Goal: Unclear

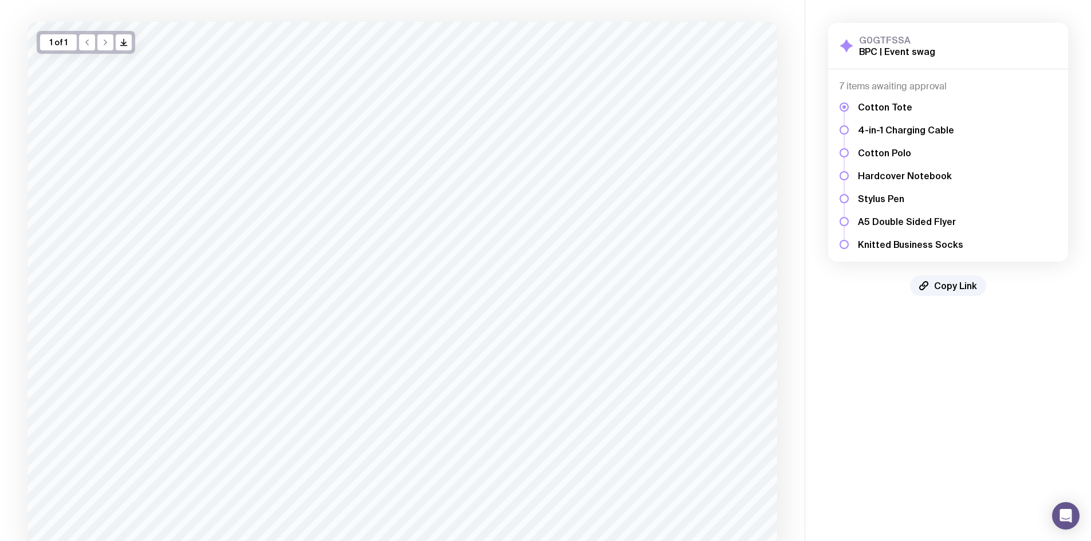
scroll to position [154, 0]
click at [884, 248] on h5 "Knitted Business Socks" at bounding box center [910, 244] width 105 height 11
click at [917, 246] on h5 "Knitted Business Socks" at bounding box center [910, 244] width 105 height 11
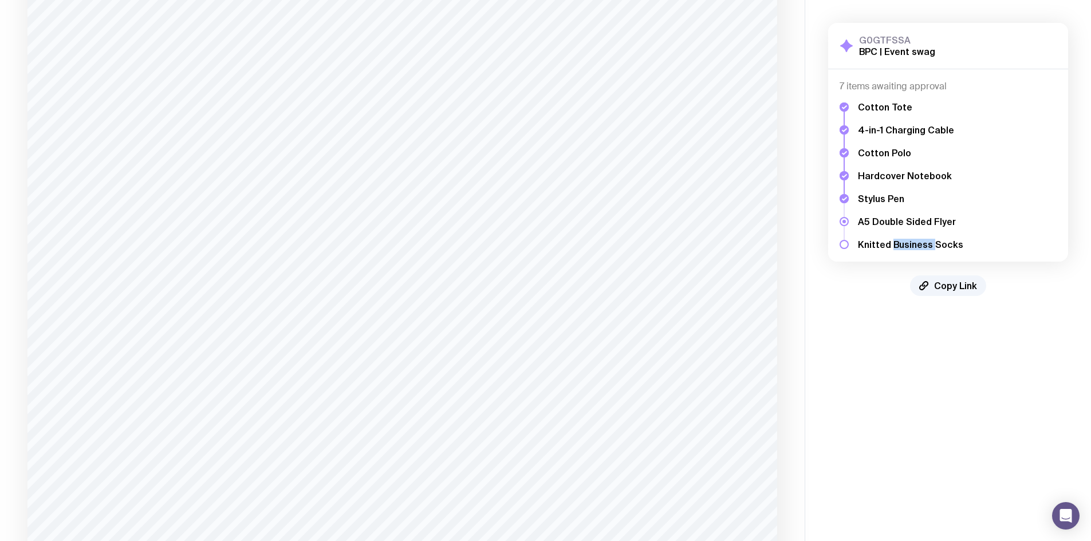
click at [917, 246] on h5 "Knitted Business Socks" at bounding box center [910, 244] width 105 height 11
click at [942, 246] on h5 "Knitted Business Socks" at bounding box center [910, 244] width 105 height 11
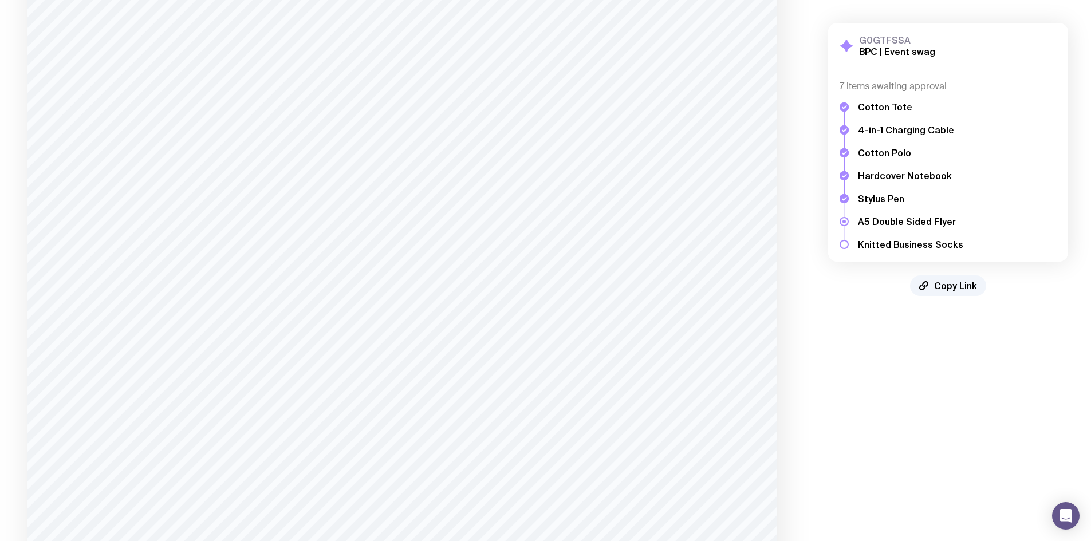
click at [886, 242] on h5 "Knitted Business Socks" at bounding box center [910, 244] width 105 height 11
click at [906, 248] on h5 "Knitted Business Socks" at bounding box center [910, 244] width 105 height 11
click at [937, 242] on h5 "Knitted Business Socks" at bounding box center [910, 244] width 105 height 11
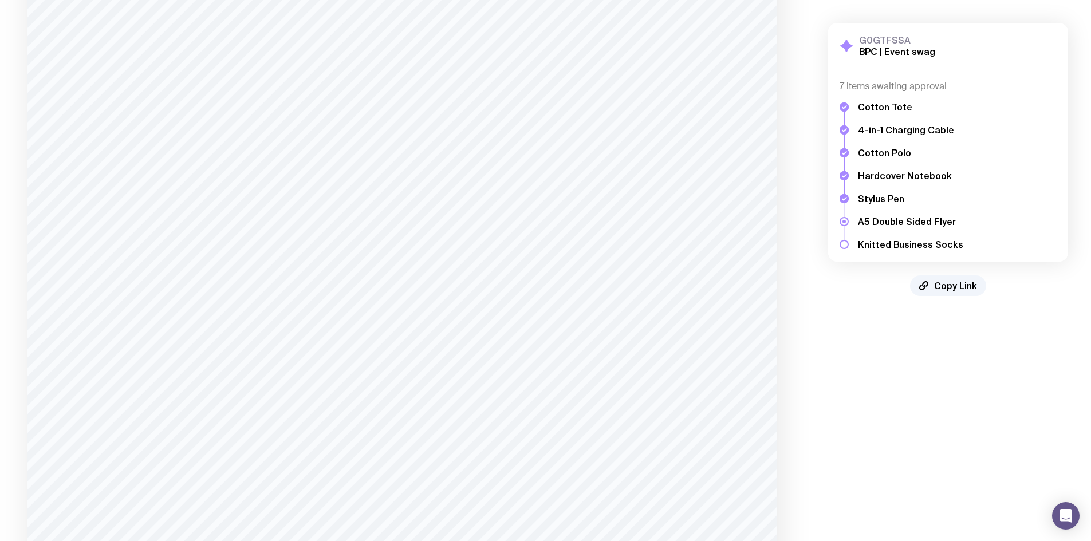
click at [946, 244] on h5 "Knitted Business Socks" at bounding box center [910, 244] width 105 height 11
click at [911, 249] on h5 "Knitted Business Socks" at bounding box center [910, 244] width 105 height 11
click at [870, 245] on h5 "Knitted Business Socks" at bounding box center [910, 244] width 105 height 11
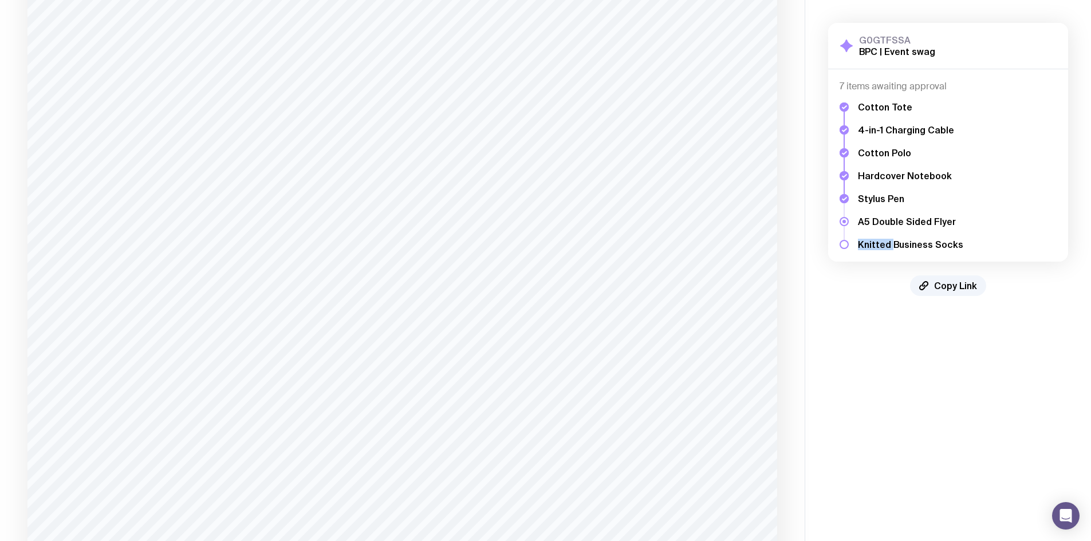
click at [870, 245] on h5 "Knitted Business Socks" at bounding box center [910, 244] width 105 height 11
click at [910, 247] on h5 "Knitted Business Socks" at bounding box center [910, 244] width 105 height 11
click at [944, 243] on h5 "Knitted Business Socks" at bounding box center [910, 244] width 105 height 11
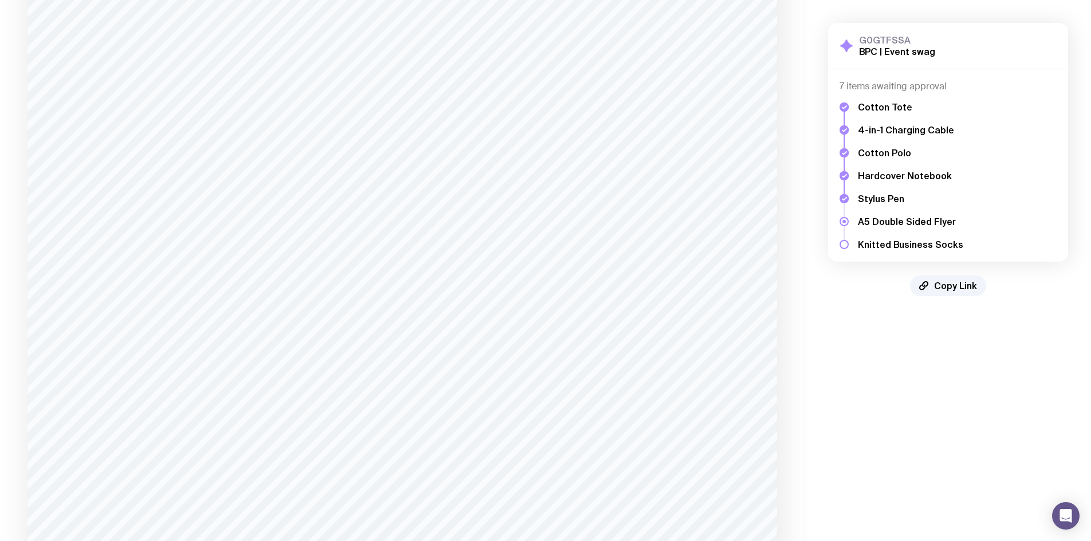
click at [919, 241] on h5 "Knitted Business Socks" at bounding box center [910, 244] width 105 height 11
click at [868, 246] on h5 "Knitted Business Socks" at bounding box center [910, 244] width 105 height 11
click at [918, 246] on h5 "Knitted Business Socks" at bounding box center [910, 244] width 105 height 11
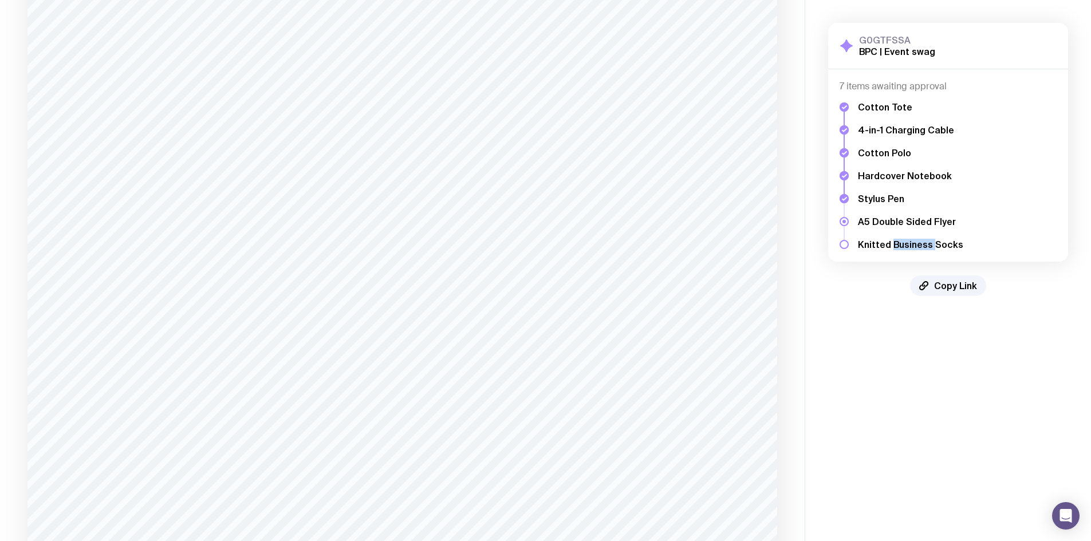
click at [918, 246] on h5 "Knitted Business Socks" at bounding box center [910, 244] width 105 height 11
click at [952, 247] on h5 "Knitted Business Socks" at bounding box center [910, 244] width 105 height 11
click at [923, 245] on h5 "Knitted Business Socks" at bounding box center [910, 244] width 105 height 11
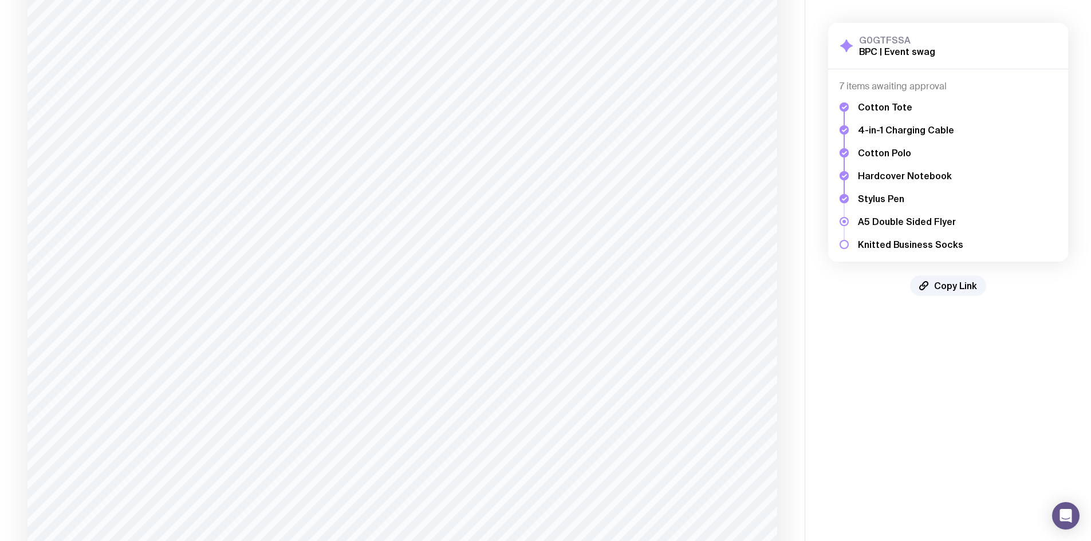
click at [876, 241] on h5 "Knitted Business Socks" at bounding box center [910, 244] width 105 height 11
click at [906, 245] on h5 "Knitted Business Socks" at bounding box center [910, 244] width 105 height 11
click at [944, 245] on h5 "Knitted Business Socks" at bounding box center [910, 244] width 105 height 11
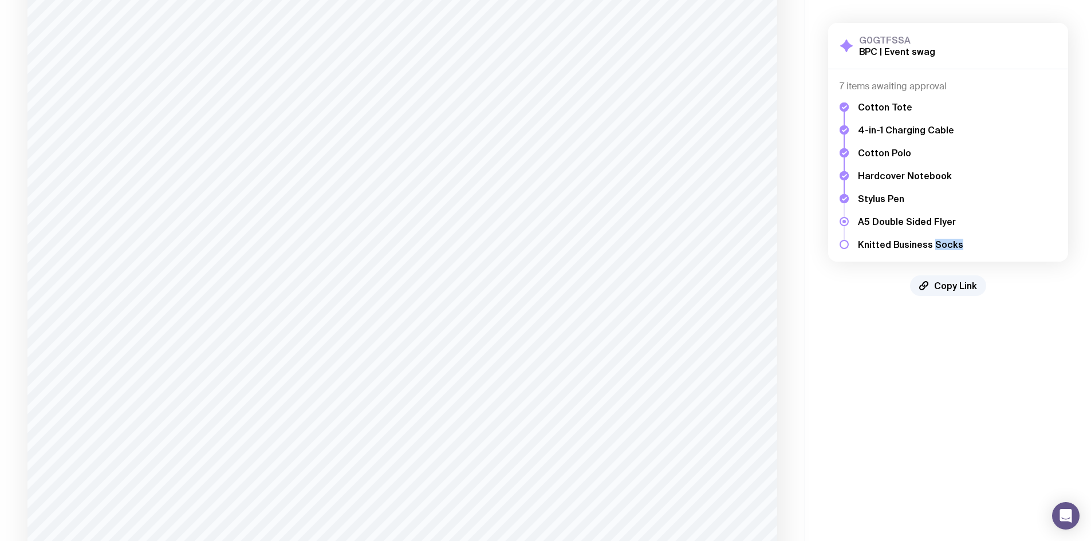
click at [944, 245] on h5 "Knitted Business Socks" at bounding box center [910, 244] width 105 height 11
click at [919, 246] on h5 "Knitted Business Socks" at bounding box center [910, 244] width 105 height 11
click at [873, 246] on h5 "Knitted Business Socks" at bounding box center [910, 244] width 105 height 11
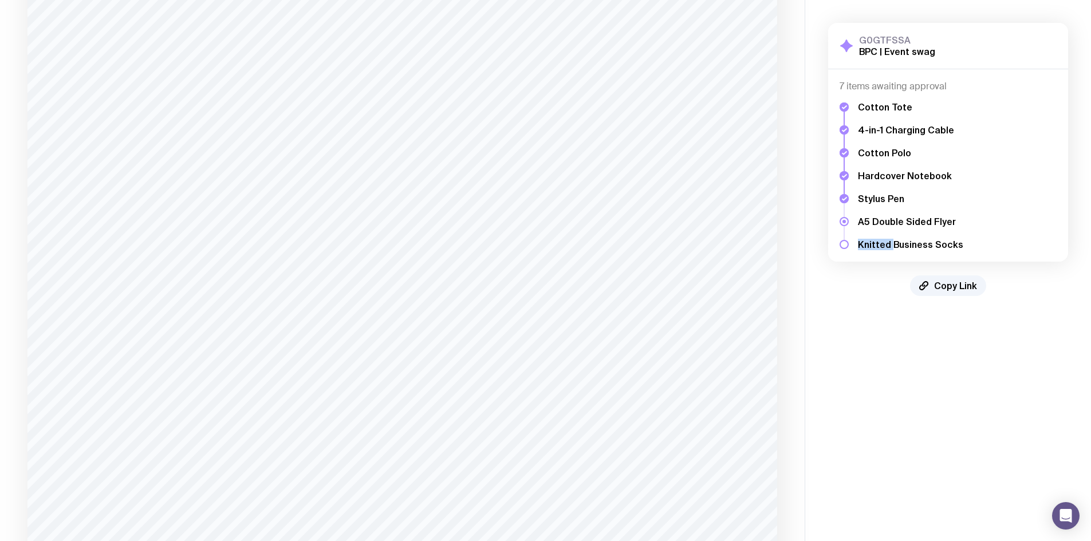
click at [873, 246] on h5 "Knitted Business Socks" at bounding box center [910, 244] width 105 height 11
click at [917, 248] on h5 "Knitted Business Socks" at bounding box center [910, 244] width 105 height 11
click at [948, 245] on h5 "Knitted Business Socks" at bounding box center [910, 244] width 105 height 11
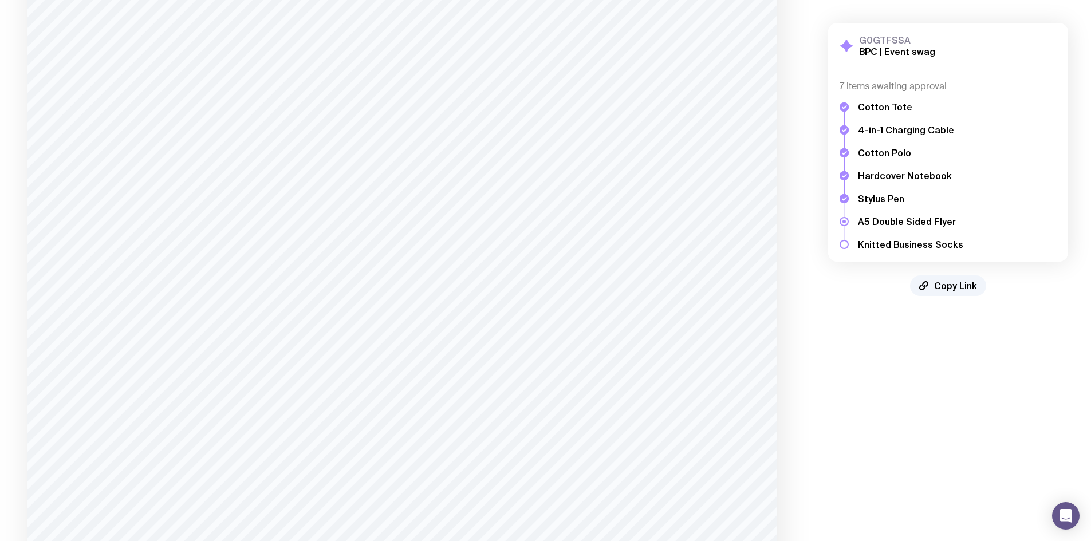
click at [910, 246] on h5 "Knitted Business Socks" at bounding box center [910, 244] width 105 height 11
click at [876, 245] on h5 "Knitted Business Socks" at bounding box center [910, 244] width 105 height 11
